Goal: Complete application form: Complete application form

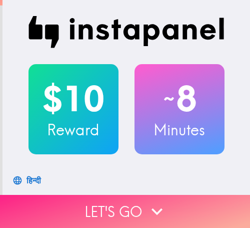
click at [180, 200] on button "Let's go" at bounding box center [125, 211] width 250 height 33
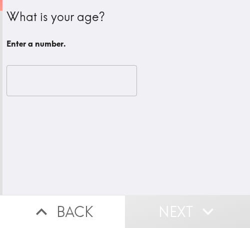
click at [57, 92] on input "number" at bounding box center [72, 80] width 131 height 31
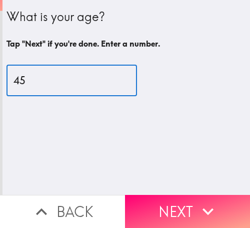
click at [35, 82] on input "45" at bounding box center [72, 80] width 131 height 31
type input "43"
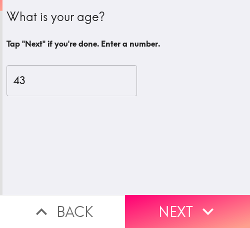
drag, startPoint x: 198, startPoint y: 202, endPoint x: 212, endPoint y: 202, distance: 14.0
click at [198, 202] on icon "button" at bounding box center [208, 211] width 22 height 22
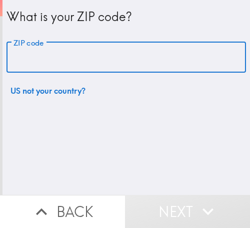
click at [84, 53] on input "ZIP code" at bounding box center [127, 57] width 240 height 31
paste input "33612"
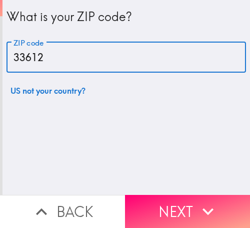
type input "33612"
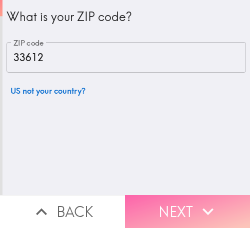
click at [189, 195] on button "Next" at bounding box center [187, 211] width 125 height 33
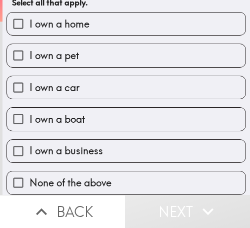
scroll to position [50, 0]
click at [92, 144] on span "I own a business" at bounding box center [67, 151] width 74 height 14
click at [30, 143] on input "I own a business" at bounding box center [18, 151] width 23 height 23
checkbox input "true"
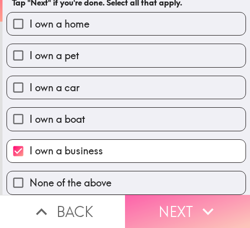
click at [173, 198] on button "Next" at bounding box center [187, 211] width 125 height 33
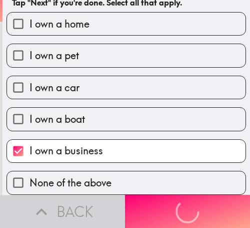
scroll to position [0, 0]
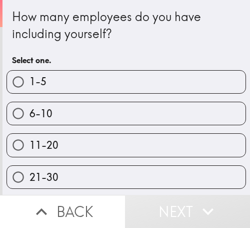
drag, startPoint x: 197, startPoint y: 109, endPoint x: 205, endPoint y: 112, distance: 8.7
click at [202, 112] on label "6-10" at bounding box center [126, 113] width 239 height 23
click at [30, 112] on input "6-10" at bounding box center [18, 113] width 23 height 23
radio input "true"
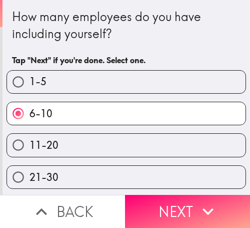
click at [189, 115] on label "6-10" at bounding box center [126, 113] width 239 height 23
click at [30, 115] on input "6-10" at bounding box center [18, 113] width 23 height 23
drag, startPoint x: 185, startPoint y: 197, endPoint x: 224, endPoint y: 204, distance: 39.6
click at [186, 197] on button "Next" at bounding box center [187, 211] width 125 height 33
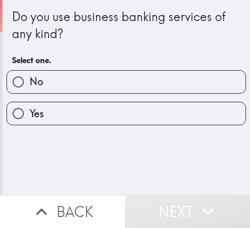
click at [57, 115] on label "Yes" at bounding box center [126, 113] width 239 height 23
click at [30, 115] on input "Yes" at bounding box center [18, 113] width 23 height 23
radio input "true"
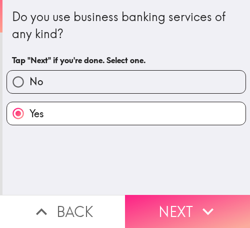
click at [220, 198] on button "Next" at bounding box center [187, 211] width 125 height 33
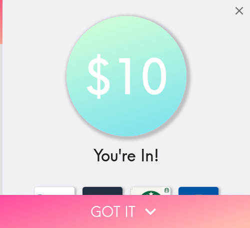
drag, startPoint x: 81, startPoint y: 200, endPoint x: 242, endPoint y: 206, distance: 161.2
click at [86, 200] on button "Got it" at bounding box center [125, 211] width 250 height 33
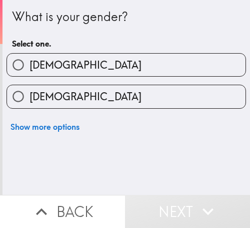
drag, startPoint x: 193, startPoint y: 99, endPoint x: 217, endPoint y: 96, distance: 24.2
click at [193, 99] on label "[DEMOGRAPHIC_DATA]" at bounding box center [126, 96] width 239 height 23
click at [30, 99] on input "[DEMOGRAPHIC_DATA]" at bounding box center [18, 96] width 23 height 23
radio input "true"
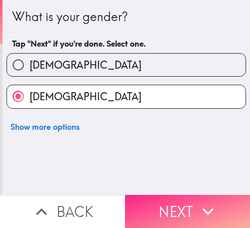
drag, startPoint x: 143, startPoint y: 201, endPoint x: 194, endPoint y: 205, distance: 51.6
click at [148, 202] on button "Next" at bounding box center [187, 211] width 125 height 33
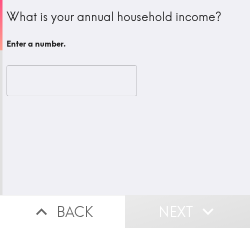
click at [58, 79] on input "number" at bounding box center [72, 80] width 131 height 31
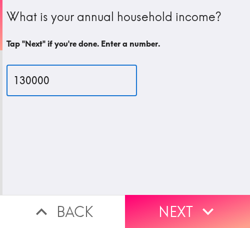
drag, startPoint x: 23, startPoint y: 76, endPoint x: 13, endPoint y: 82, distance: 11.0
click at [13, 82] on input "130000" at bounding box center [72, 80] width 131 height 31
type input "120000"
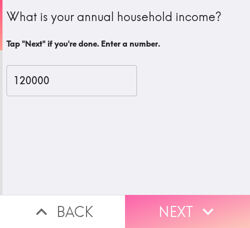
click at [170, 202] on button "Next" at bounding box center [187, 211] width 125 height 33
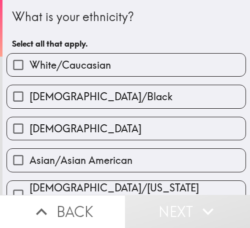
click at [201, 60] on label "White/Caucasian" at bounding box center [126, 65] width 239 height 23
click at [30, 60] on input "White/Caucasian" at bounding box center [18, 65] width 23 height 23
checkbox input "true"
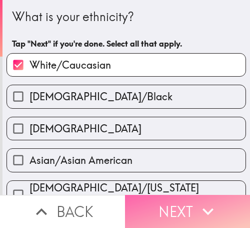
click at [202, 200] on icon "button" at bounding box center [208, 211] width 22 height 22
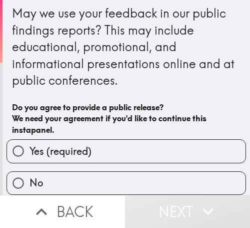
scroll to position [12, 0]
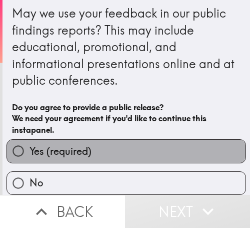
click at [177, 140] on label "Yes (required)" at bounding box center [126, 151] width 239 height 23
click at [30, 140] on input "Yes (required)" at bounding box center [18, 151] width 23 height 23
radio input "true"
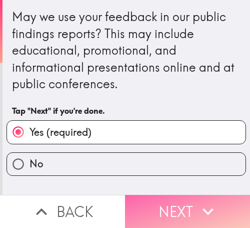
click at [186, 200] on button "Next" at bounding box center [187, 211] width 125 height 33
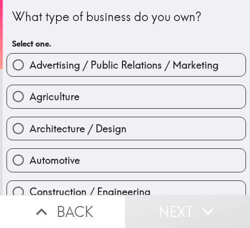
click at [158, 65] on span "Advertising / Public Relations / Marketing" at bounding box center [124, 65] width 189 height 14
click at [30, 65] on input "Advertising / Public Relations / Marketing" at bounding box center [18, 65] width 23 height 23
radio input "true"
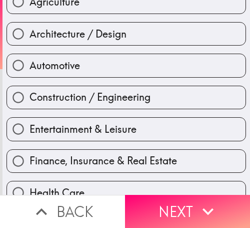
scroll to position [150, 0]
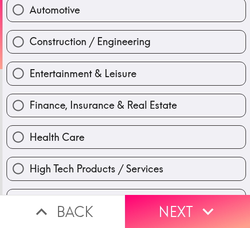
click at [58, 76] on span "Entertainment & Leisure" at bounding box center [83, 74] width 107 height 14
click at [30, 76] on input "Entertainment & Leisure" at bounding box center [18, 73] width 23 height 23
radio input "true"
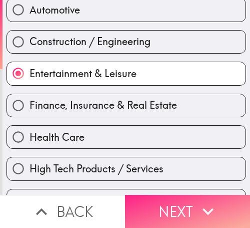
click at [159, 195] on button "Next" at bounding box center [187, 211] width 125 height 33
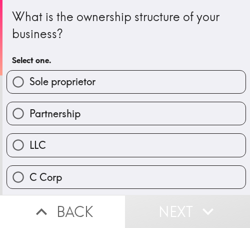
click at [182, 83] on label "Sole proprietor" at bounding box center [126, 82] width 239 height 23
click at [30, 83] on input "Sole proprietor" at bounding box center [18, 82] width 23 height 23
radio input "true"
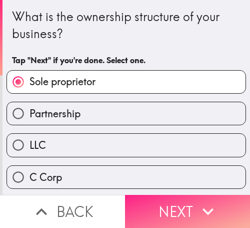
click at [213, 200] on icon "button" at bounding box center [208, 211] width 22 height 22
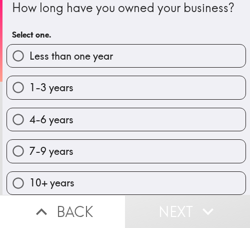
scroll to position [35, 0]
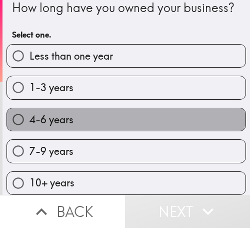
click at [172, 108] on label "4-6 years" at bounding box center [126, 119] width 239 height 23
click at [30, 108] on input "4-6 years" at bounding box center [18, 119] width 23 height 23
radio input "true"
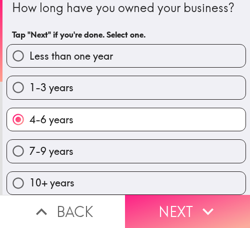
click at [208, 208] on icon "button" at bounding box center [208, 211] width 11 height 7
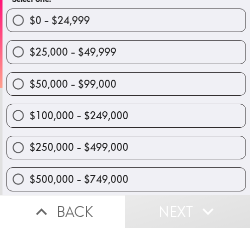
scroll to position [50, 0]
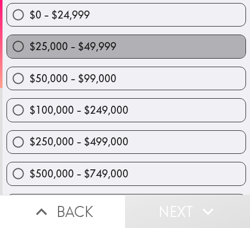
click at [132, 50] on label "$25,000 - $49,999" at bounding box center [126, 46] width 239 height 23
click at [30, 50] on input "$25,000 - $49,999" at bounding box center [18, 46] width 23 height 23
radio input "true"
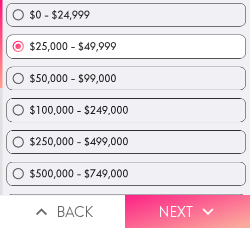
drag, startPoint x: 207, startPoint y: 197, endPoint x: 204, endPoint y: 189, distance: 9.0
click at [206, 200] on icon "button" at bounding box center [208, 211] width 22 height 22
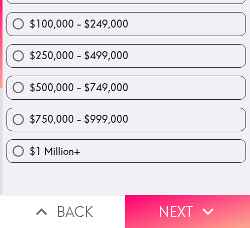
scroll to position [0, 0]
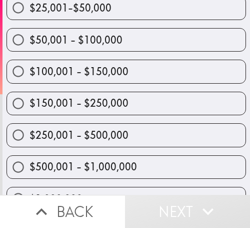
scroll to position [210, 0]
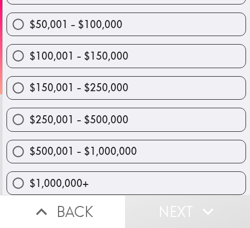
click at [136, 144] on label "$500,001 - $1,000,000" at bounding box center [126, 151] width 239 height 23
click at [30, 144] on input "$500,001 - $1,000,000" at bounding box center [18, 151] width 23 height 23
radio input "true"
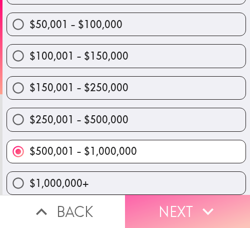
click at [190, 203] on button "Next" at bounding box center [187, 211] width 125 height 33
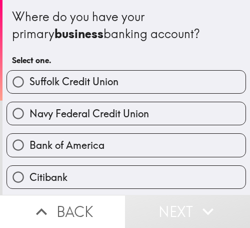
click at [65, 117] on span "Navy Federal Credit Union" at bounding box center [90, 114] width 120 height 14
click at [30, 117] on input "Navy Federal Credit Union" at bounding box center [18, 113] width 23 height 23
radio input "true"
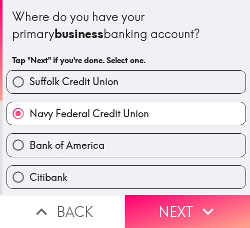
click at [65, 117] on span "Navy Federal Credit Union" at bounding box center [90, 114] width 120 height 14
click at [30, 117] on input "Navy Federal Credit Union" at bounding box center [18, 113] width 23 height 23
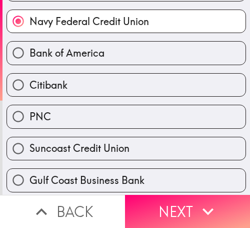
scroll to position [100, 0]
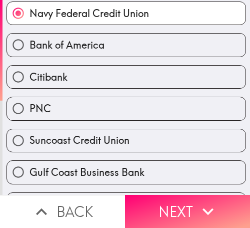
click at [62, 105] on label "PNC" at bounding box center [126, 108] width 239 height 23
click at [30, 105] on input "PNC" at bounding box center [18, 108] width 23 height 23
radio input "true"
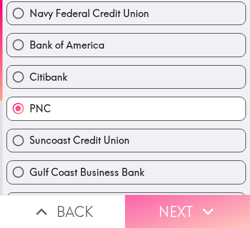
click at [203, 208] on icon "button" at bounding box center [208, 211] width 11 height 7
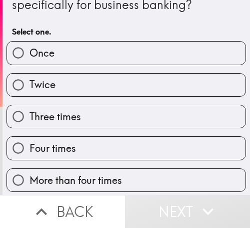
scroll to position [50, 0]
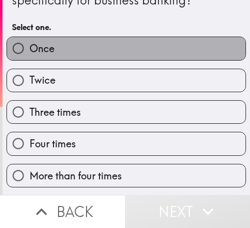
click at [188, 57] on label "Once" at bounding box center [126, 48] width 239 height 23
click at [30, 57] on input "Once" at bounding box center [18, 48] width 23 height 23
radio input "true"
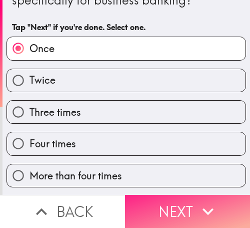
click at [204, 195] on button "Next" at bounding box center [187, 211] width 125 height 33
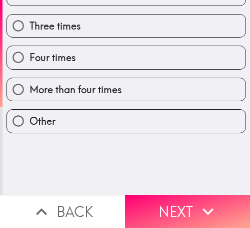
scroll to position [0, 0]
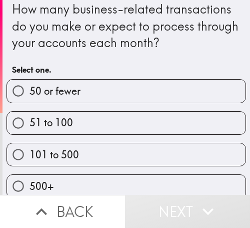
scroll to position [20, 0]
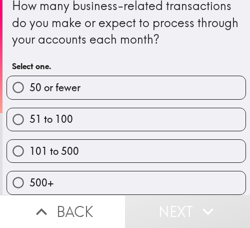
click at [184, 109] on label "51 to 100" at bounding box center [126, 119] width 239 height 23
click at [30, 109] on input "51 to 100" at bounding box center [18, 119] width 23 height 23
radio input "true"
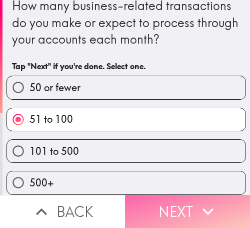
click at [197, 203] on icon "button" at bounding box center [208, 211] width 22 height 22
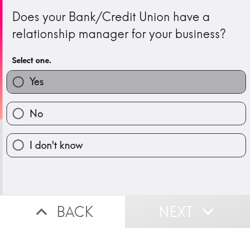
click at [188, 88] on label "Yes" at bounding box center [126, 82] width 239 height 23
click at [30, 88] on input "Yes" at bounding box center [18, 82] width 23 height 23
radio input "true"
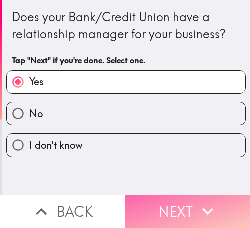
click at [187, 201] on button "Next" at bounding box center [187, 211] width 125 height 33
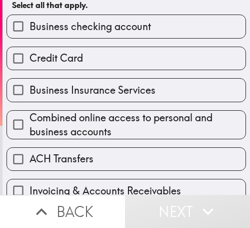
scroll to position [100, 0]
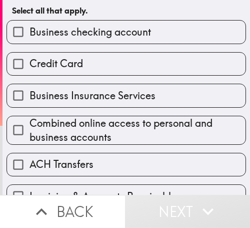
click at [76, 62] on span "Credit Card" at bounding box center [57, 64] width 54 height 14
click at [30, 62] on input "Credit Card" at bounding box center [18, 64] width 23 height 23
checkbox input "true"
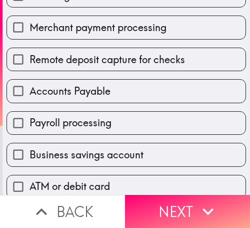
click at [95, 63] on span "Remote deposit capture for checks" at bounding box center [108, 60] width 156 height 14
click at [30, 63] on input "Remote deposit capture for checks" at bounding box center [18, 59] width 23 height 23
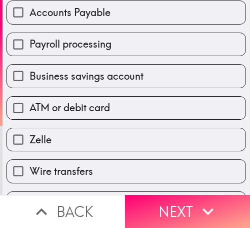
scroll to position [339, 0]
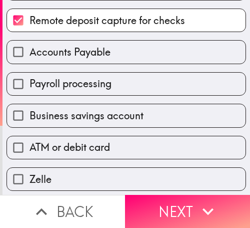
click at [81, 23] on span "Remote deposit capture for checks" at bounding box center [108, 21] width 156 height 14
click at [30, 23] on input "Remote deposit capture for checks" at bounding box center [18, 20] width 23 height 23
checkbox input "false"
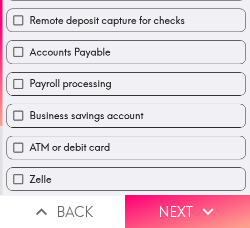
click at [115, 111] on span "Business savings account" at bounding box center [87, 116] width 114 height 14
click at [30, 111] on input "Business savings account" at bounding box center [18, 115] width 23 height 23
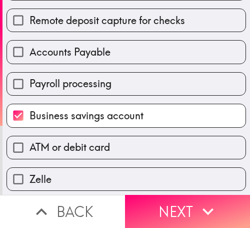
click at [114, 111] on span "Business savings account" at bounding box center [87, 116] width 114 height 14
click at [30, 111] on input "Business savings account" at bounding box center [18, 115] width 23 height 23
checkbox input "false"
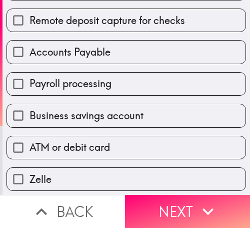
click at [105, 85] on span "Payroll processing" at bounding box center [71, 84] width 82 height 14
click at [30, 85] on input "Payroll processing" at bounding box center [18, 84] width 23 height 23
checkbox input "true"
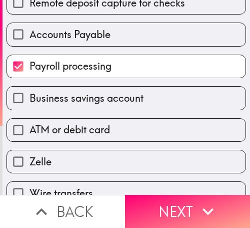
scroll to position [439, 0]
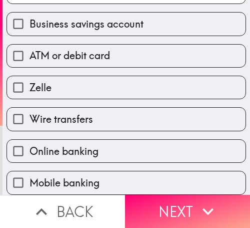
click at [62, 144] on span "Online banking" at bounding box center [64, 151] width 69 height 14
click at [30, 141] on input "Online banking" at bounding box center [18, 151] width 23 height 23
checkbox input "true"
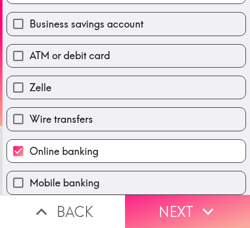
click at [168, 199] on button "Next" at bounding box center [187, 211] width 125 height 33
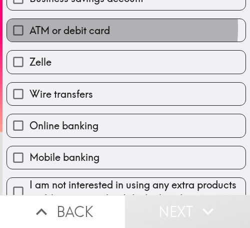
click at [73, 28] on span "ATM or debit card" at bounding box center [70, 31] width 81 height 14
click at [30, 28] on input "ATM or debit card" at bounding box center [18, 30] width 23 height 23
checkbox input "true"
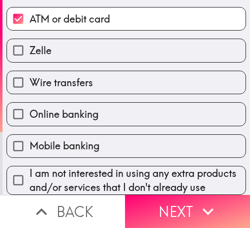
scroll to position [473, 0]
click at [98, 135] on label "Mobile banking" at bounding box center [126, 146] width 239 height 23
click at [30, 135] on input "Mobile banking" at bounding box center [18, 146] width 23 height 23
checkbox input "true"
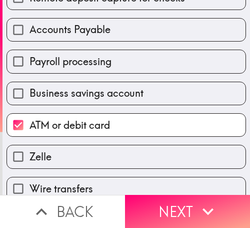
scroll to position [373, 0]
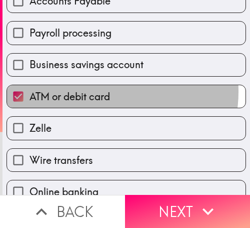
click at [100, 92] on span "ATM or debit card" at bounding box center [70, 97] width 81 height 14
click at [30, 92] on input "ATM or debit card" at bounding box center [18, 96] width 23 height 23
checkbox input "false"
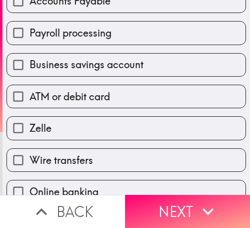
click at [100, 66] on span "Business savings account" at bounding box center [87, 65] width 114 height 14
click at [30, 66] on input "Business savings account" at bounding box center [18, 65] width 23 height 23
checkbox input "true"
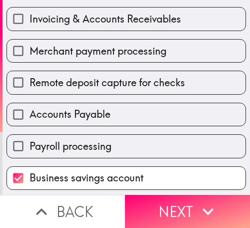
scroll to position [273, 0]
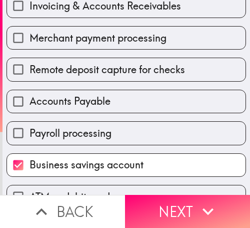
click at [141, 42] on span "Merchant payment processing" at bounding box center [98, 38] width 137 height 14
click at [30, 42] on input "Merchant payment processing" at bounding box center [18, 38] width 23 height 23
checkbox input "true"
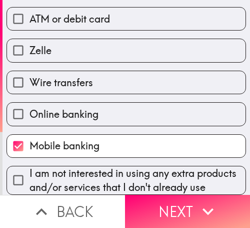
scroll to position [473, 0]
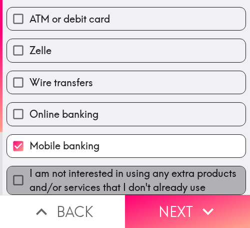
click at [137, 166] on span "I am not interested in using any extra products and/or services that I don't al…" at bounding box center [138, 180] width 216 height 28
click at [30, 169] on input "I am not interested in using any extra products and/or services that I don't al…" at bounding box center [18, 180] width 23 height 23
checkbox input "true"
checkbox input "false"
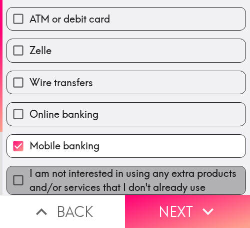
checkbox input "false"
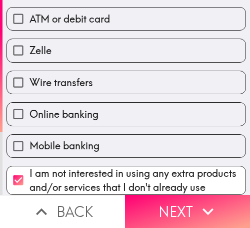
click at [196, 166] on span "I am not interested in using any extra products and/or services that I don't al…" at bounding box center [138, 180] width 216 height 28
click at [30, 169] on input "I am not interested in using any extra products and/or services that I don't al…" at bounding box center [18, 180] width 23 height 23
checkbox input "false"
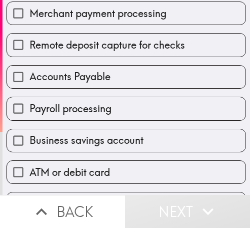
scroll to position [273, 0]
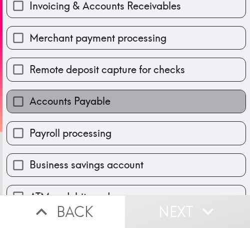
click at [139, 103] on label "Accounts Payable" at bounding box center [126, 101] width 239 height 23
click at [30, 103] on input "Accounts Payable" at bounding box center [18, 101] width 23 height 23
checkbox input "true"
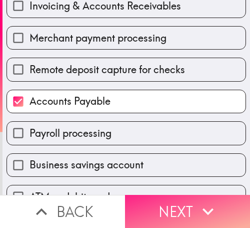
click at [165, 202] on button "Next" at bounding box center [187, 211] width 125 height 33
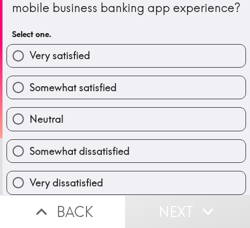
click at [140, 78] on label "Somewhat satisfied" at bounding box center [126, 87] width 239 height 23
click at [30, 78] on input "Somewhat satisfied" at bounding box center [18, 87] width 23 height 23
radio input "true"
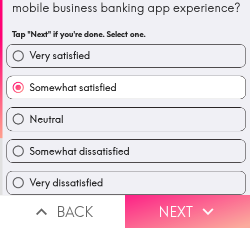
click at [173, 196] on button "Next" at bounding box center [187, 211] width 125 height 33
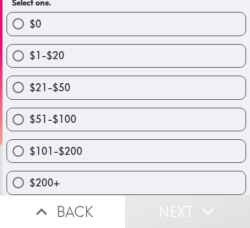
scroll to position [133, 0]
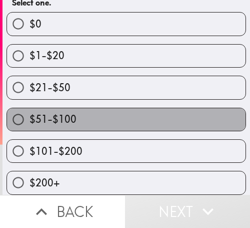
click at [169, 109] on label "$51-$100" at bounding box center [126, 119] width 239 height 23
click at [30, 109] on input "$51-$100" at bounding box center [18, 119] width 23 height 23
radio input "true"
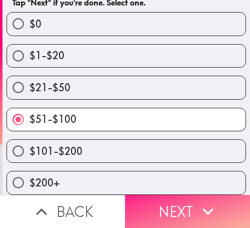
click at [180, 198] on button "Next" at bounding box center [187, 211] width 125 height 33
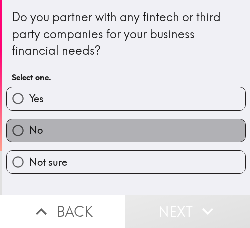
click at [204, 135] on label "No" at bounding box center [126, 130] width 239 height 23
click at [30, 135] on input "No" at bounding box center [18, 130] width 23 height 23
radio input "true"
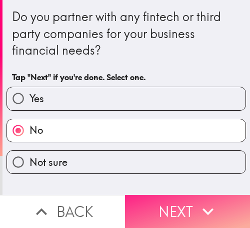
click at [181, 200] on button "Next" at bounding box center [187, 211] width 125 height 33
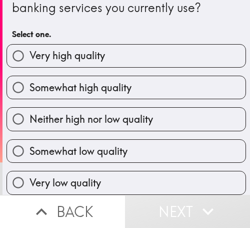
scroll to position [50, 0]
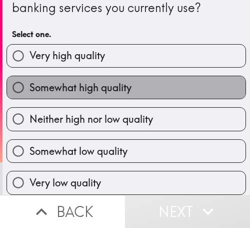
click at [161, 79] on label "Somewhat high quality" at bounding box center [126, 87] width 239 height 23
click at [30, 79] on input "Somewhat high quality" at bounding box center [18, 87] width 23 height 23
radio input "true"
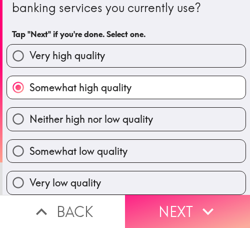
click at [197, 200] on icon "button" at bounding box center [208, 211] width 22 height 22
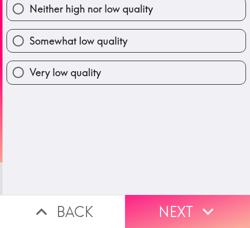
scroll to position [0, 0]
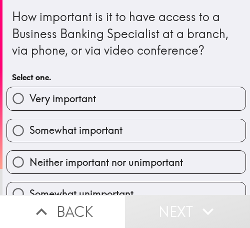
click at [200, 125] on label "Somewhat important" at bounding box center [126, 130] width 239 height 23
click at [30, 125] on input "Somewhat important" at bounding box center [18, 130] width 23 height 23
radio input "true"
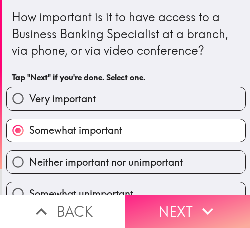
click at [201, 200] on icon "button" at bounding box center [208, 211] width 22 height 22
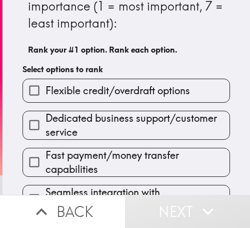
scroll to position [50, 0]
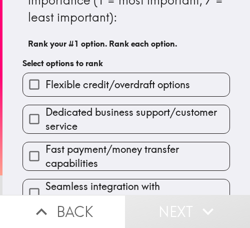
click at [158, 85] on span "Flexible credit/overdraft options" at bounding box center [118, 85] width 145 height 14
click at [46, 85] on input "Flexible credit/overdraft options" at bounding box center [34, 84] width 23 height 23
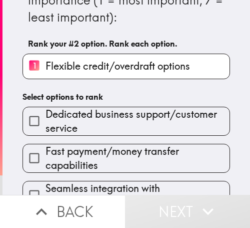
click at [152, 157] on span "Fast payment/money transfer capabilities" at bounding box center [138, 158] width 184 height 28
click at [46, 157] on input "Fast payment/money transfer capabilities" at bounding box center [34, 158] width 23 height 23
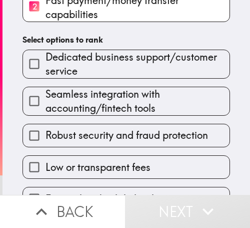
scroll to position [150, 0]
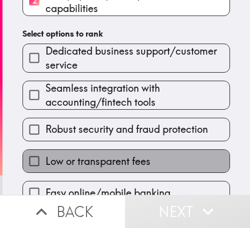
click at [130, 157] on span "Low or transparent fees" at bounding box center [98, 161] width 105 height 14
click at [46, 157] on input "Low or transparent fees" at bounding box center [34, 161] width 23 height 23
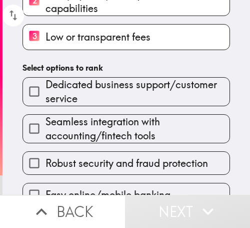
click at [118, 100] on span "Dedicated business support/customer service" at bounding box center [138, 92] width 184 height 28
click at [46, 100] on input "Dedicated business support/customer service" at bounding box center [34, 91] width 23 height 23
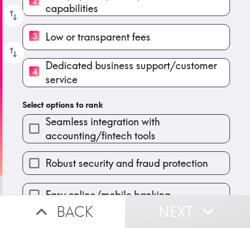
click at [138, 138] on span "Seamless integration with accounting/fintech tools" at bounding box center [138, 129] width 184 height 28
click at [46, 138] on input "Seamless integration with accounting/fintech tools" at bounding box center [34, 128] width 23 height 23
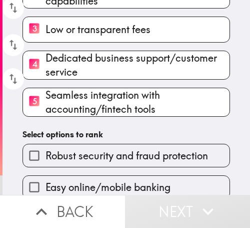
scroll to position [171, 0]
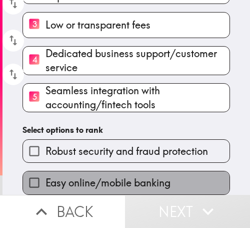
click at [126, 171] on label "Easy online/mobile banking" at bounding box center [126, 182] width 207 height 23
click at [46, 171] on input "Easy online/mobile banking" at bounding box center [34, 182] width 23 height 23
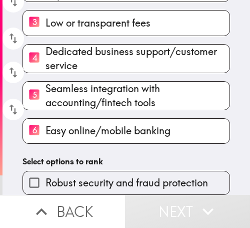
click at [126, 171] on label "Robust security and fraud protection" at bounding box center [126, 182] width 207 height 23
click at [46, 171] on input "Robust security and fraud protection" at bounding box center [34, 182] width 23 height 23
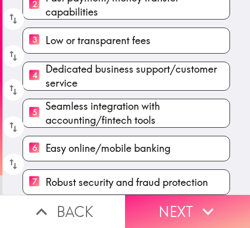
click at [168, 207] on button "Next" at bounding box center [187, 211] width 125 height 33
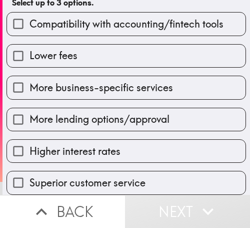
scroll to position [80, 0]
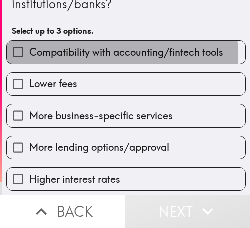
click at [104, 55] on span "Compatibility with accounting/fintech tools" at bounding box center [127, 52] width 194 height 14
click at [30, 55] on input "Compatibility with accounting/fintech tools" at bounding box center [18, 52] width 23 height 23
checkbox input "true"
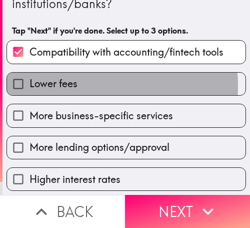
click at [92, 86] on label "Lower fees" at bounding box center [126, 84] width 239 height 23
click at [30, 86] on input "Lower fees" at bounding box center [18, 84] width 23 height 23
checkbox input "true"
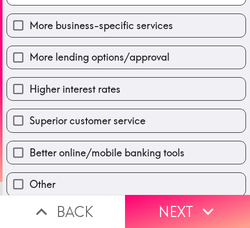
scroll to position [180, 0]
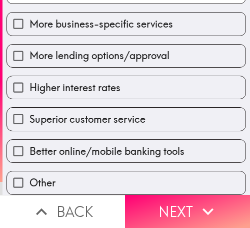
click at [111, 144] on span "Better online/mobile banking tools" at bounding box center [107, 151] width 155 height 14
click at [30, 140] on input "Better online/mobile banking tools" at bounding box center [18, 151] width 23 height 23
checkbox input "true"
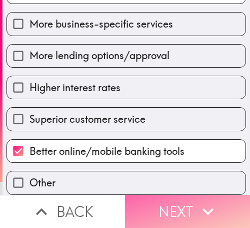
click at [188, 204] on button "Next" at bounding box center [187, 211] width 125 height 33
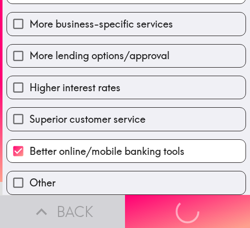
scroll to position [176, 0]
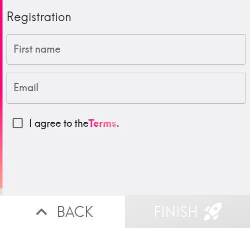
click at [64, 47] on input "First name" at bounding box center [127, 49] width 240 height 31
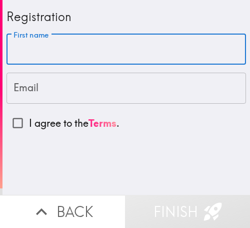
paste input "[PERSON_NAME]"
type input "[PERSON_NAME]"
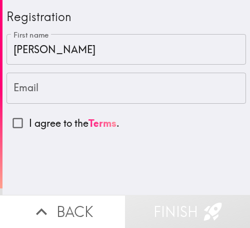
click at [88, 93] on input "Email" at bounding box center [127, 88] width 240 height 31
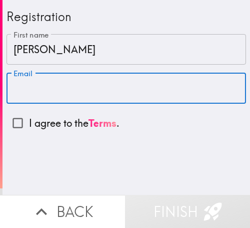
paste input "[EMAIL_ADDRESS][DOMAIN_NAME]"
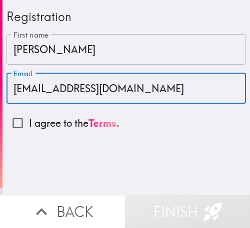
type input "[EMAIL_ADDRESS][DOMAIN_NAME]"
click at [14, 121] on input "I agree to the Terms ." at bounding box center [18, 123] width 23 height 23
checkbox input "true"
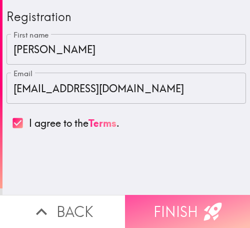
drag, startPoint x: 157, startPoint y: 205, endPoint x: 233, endPoint y: 206, distance: 76.5
click at [158, 206] on button "Finish" at bounding box center [187, 211] width 125 height 33
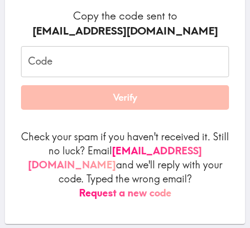
scroll to position [150, 0]
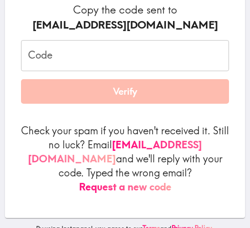
click at [60, 54] on input "Code" at bounding box center [125, 55] width 208 height 31
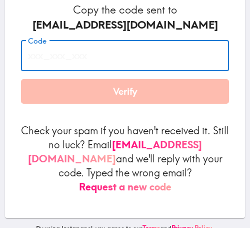
paste input "iHq_hD4_m6K"
type input "iHq_hD4_m6K"
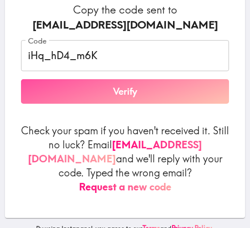
click at [81, 87] on button "Verify" at bounding box center [125, 91] width 208 height 25
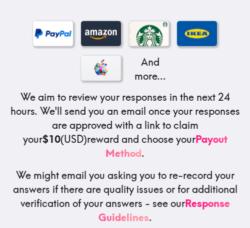
scroll to position [235, 0]
